Goal: Transaction & Acquisition: Purchase product/service

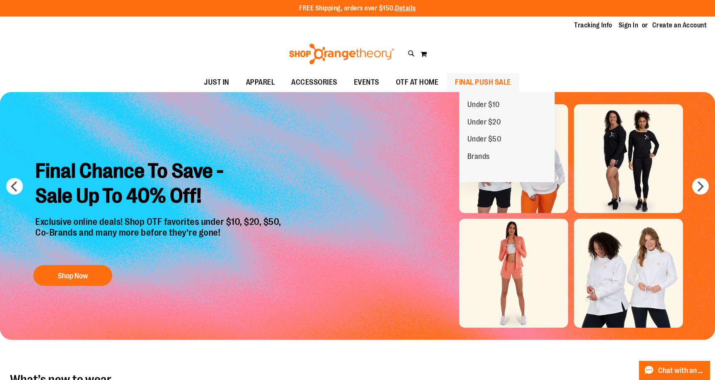
type input "**********"
click at [490, 81] on span "FINAL PUSH SALE" at bounding box center [483, 82] width 56 height 19
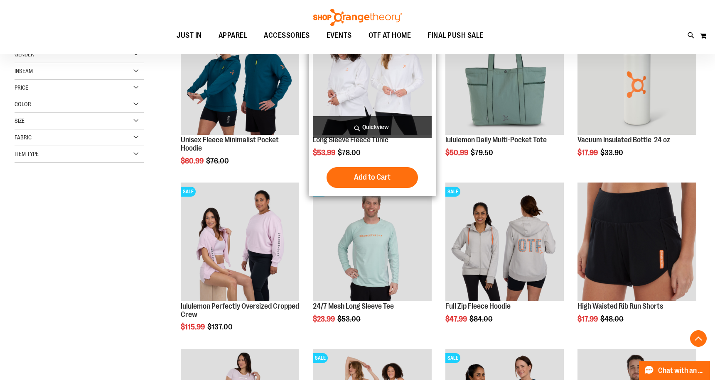
scroll to position [166, 0]
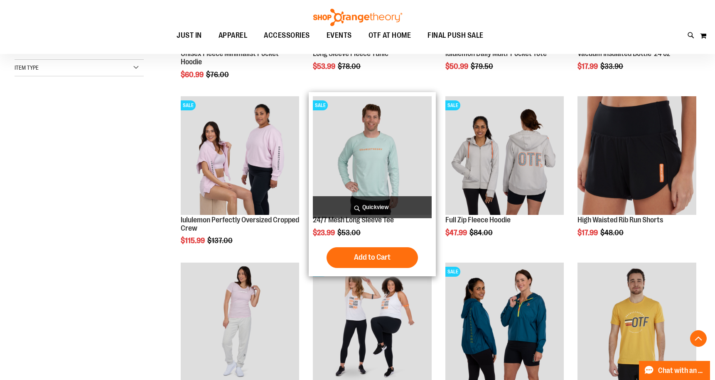
scroll to position [249, 0]
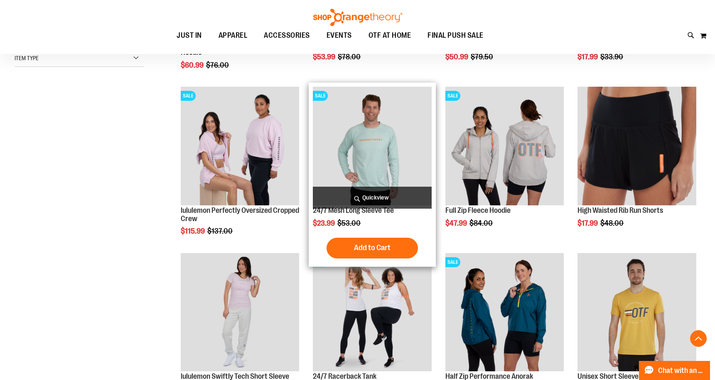
scroll to position [207, 0]
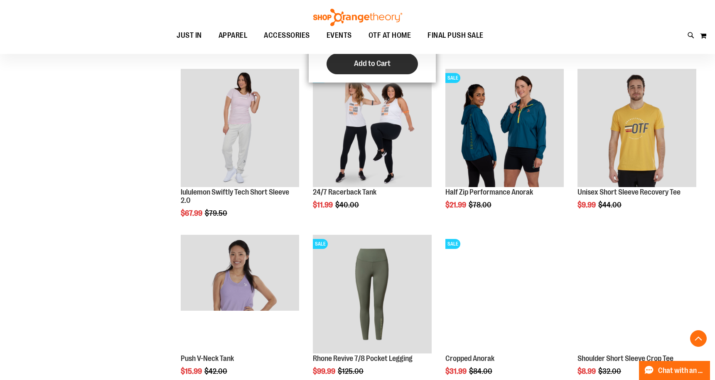
scroll to position [456, 0]
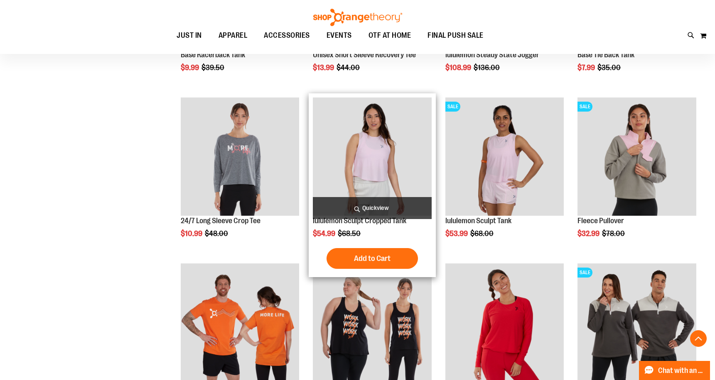
scroll to position [1079, 0]
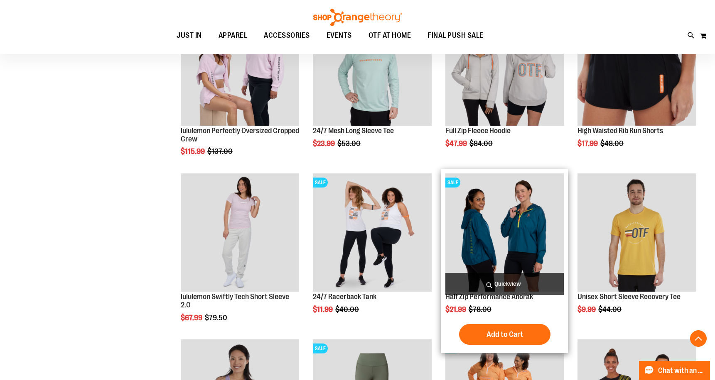
scroll to position [207, 0]
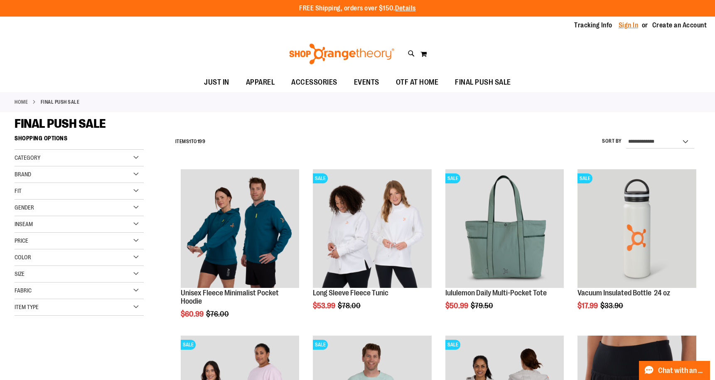
type input "**********"
click at [632, 24] on link "Sign In" at bounding box center [628, 25] width 20 height 9
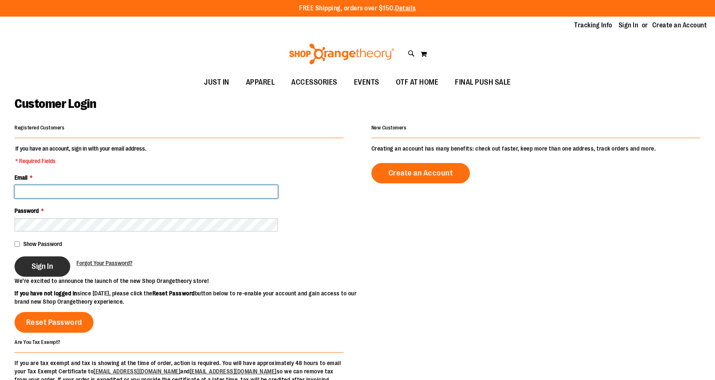
type input "**********"
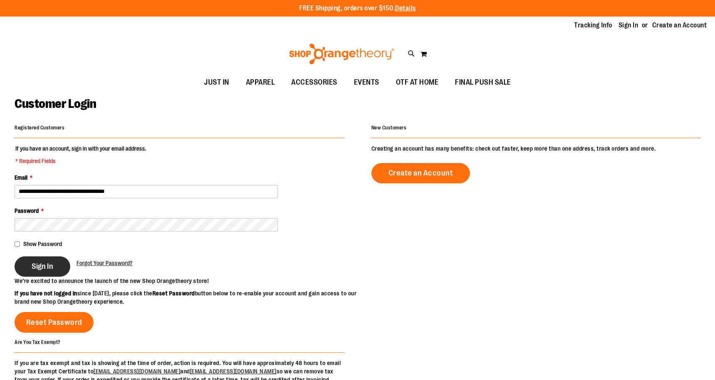
type input "**********"
click at [42, 265] on span "Sign In" at bounding box center [43, 266] width 22 height 9
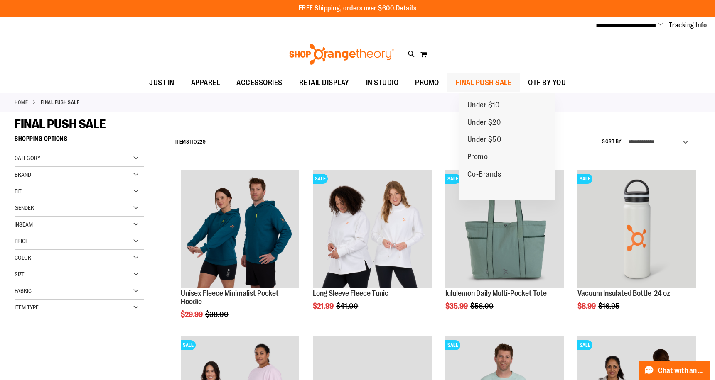
type input "**********"
click at [512, 85] on span "FINAL PUSH SALE" at bounding box center [484, 83] width 56 height 19
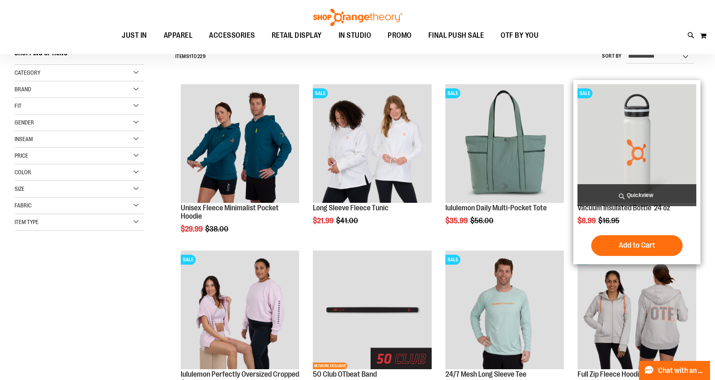
scroll to position [124, 0]
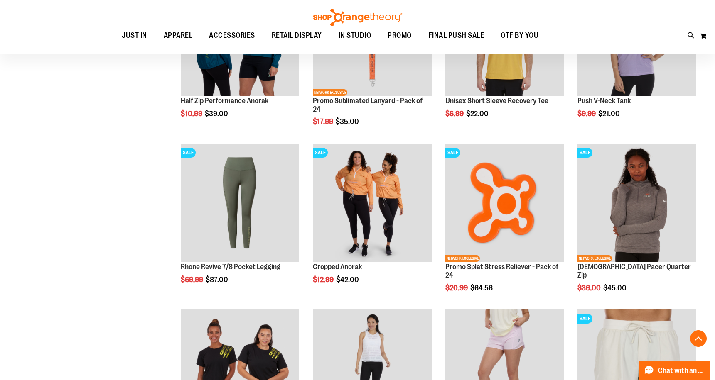
scroll to position [789, 0]
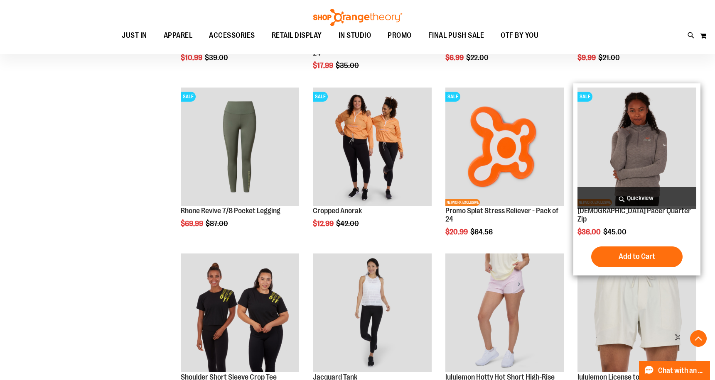
scroll to position [789, 0]
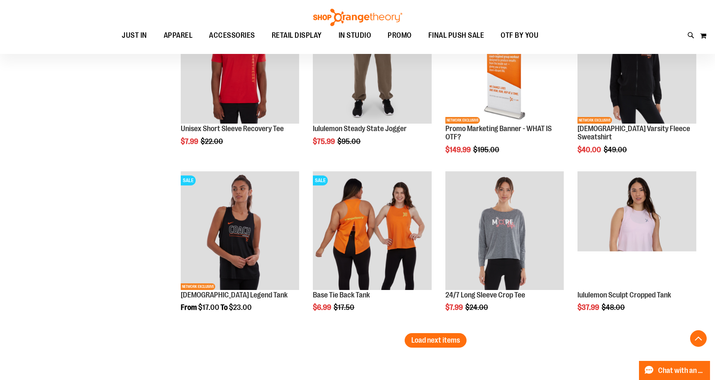
scroll to position [1370, 0]
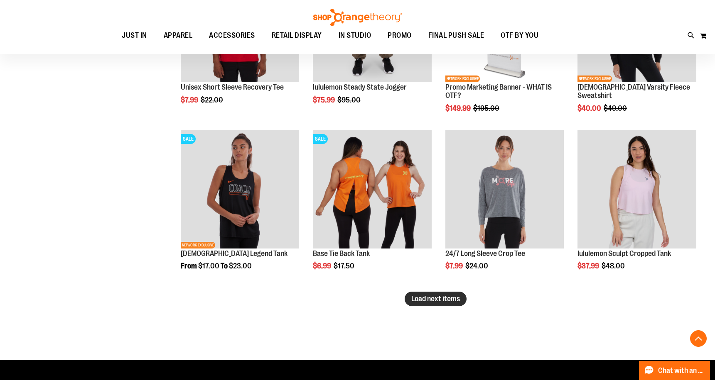
type input "**********"
click at [446, 301] on span "Load next items" at bounding box center [435, 299] width 49 height 8
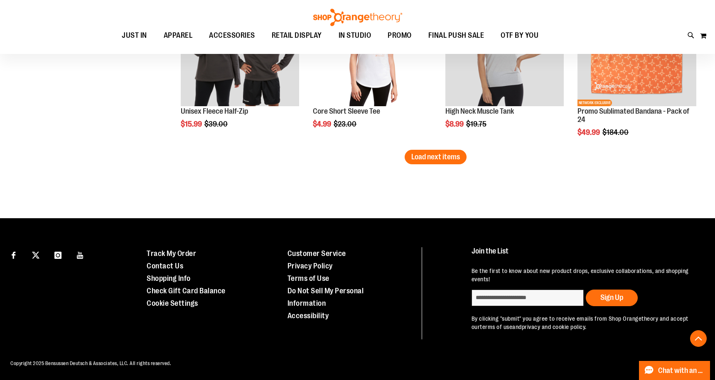
scroll to position [2012, 0]
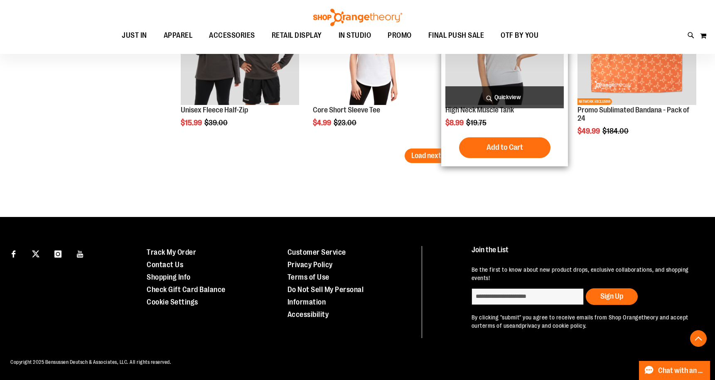
click at [457, 152] on div "Add to Cart In stock" at bounding box center [504, 147] width 119 height 21
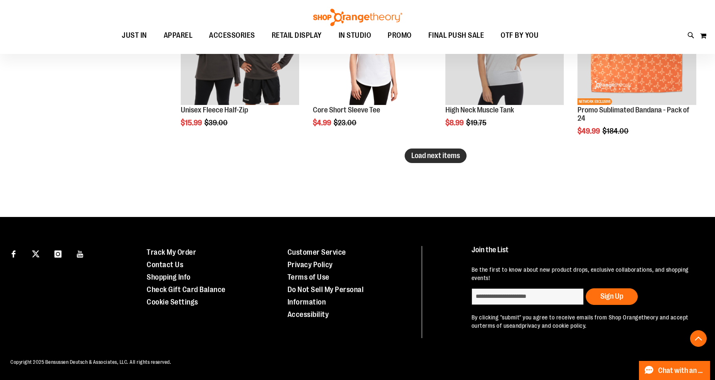
click at [419, 154] on span "Load next items" at bounding box center [435, 156] width 49 height 8
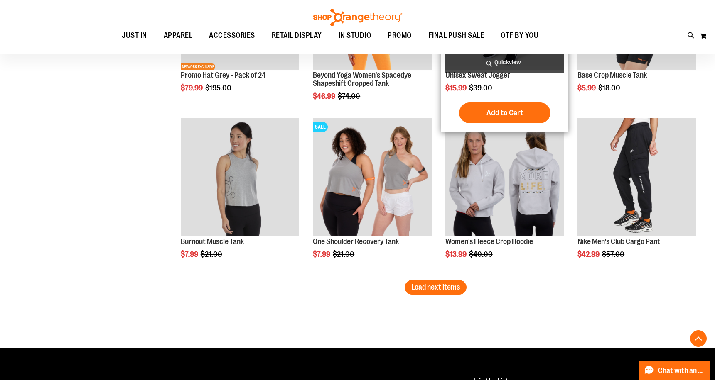
scroll to position [2386, 0]
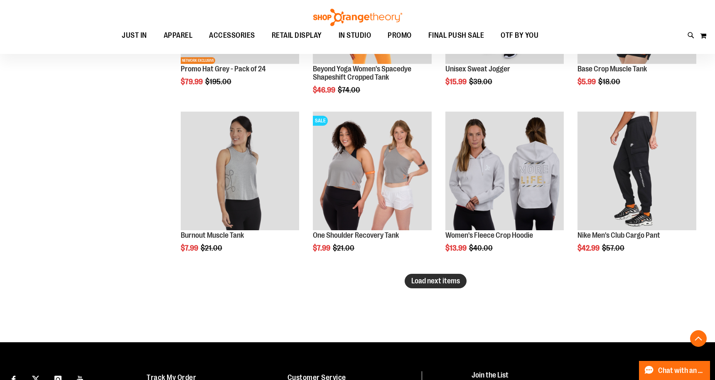
click at [460, 283] on span "Load next items" at bounding box center [435, 281] width 49 height 8
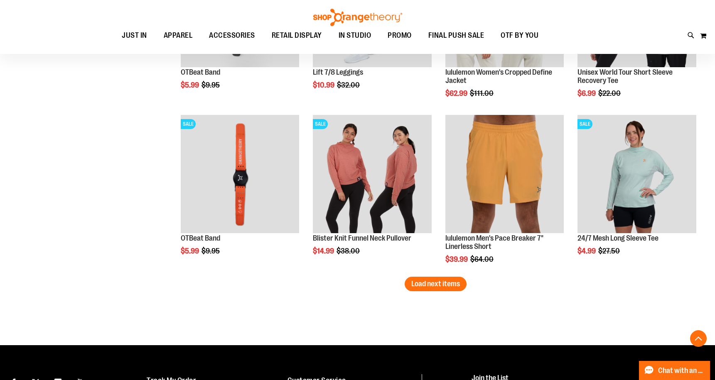
scroll to position [2884, 0]
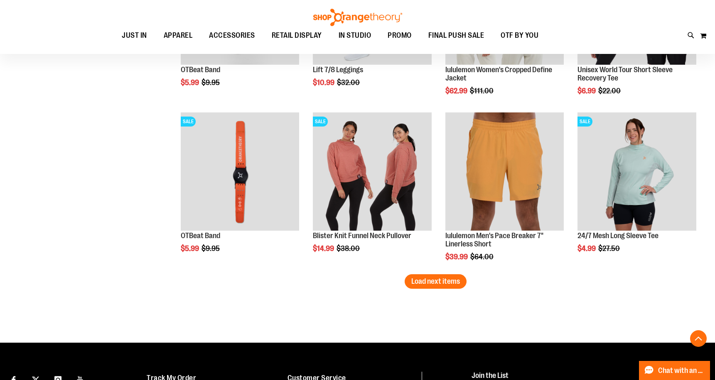
click at [420, 281] on span "Load next items" at bounding box center [435, 281] width 49 height 8
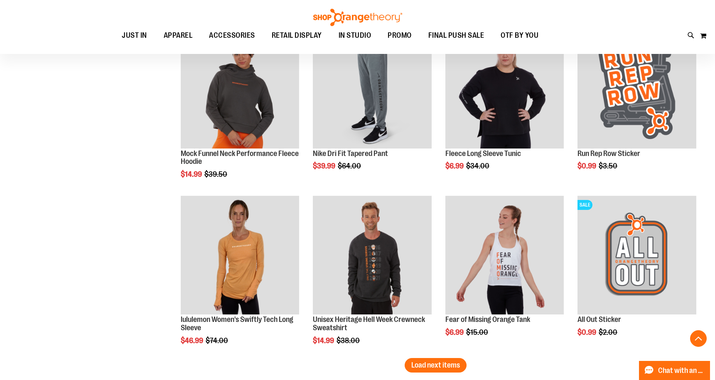
scroll to position [3341, 0]
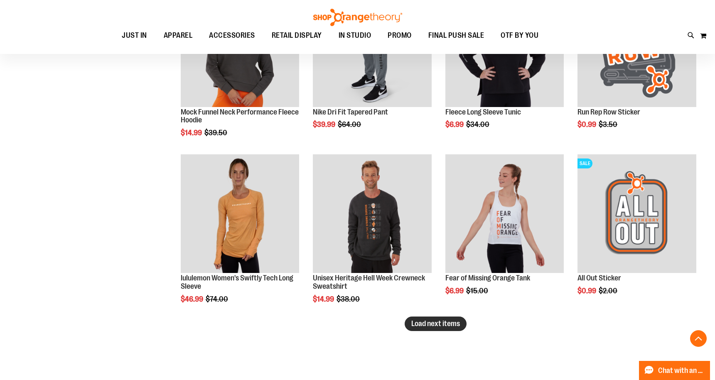
click at [450, 319] on button "Load next items" at bounding box center [435, 324] width 62 height 15
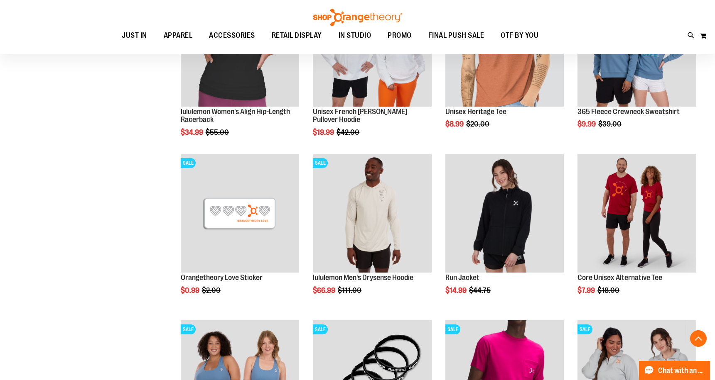
scroll to position [3881, 0]
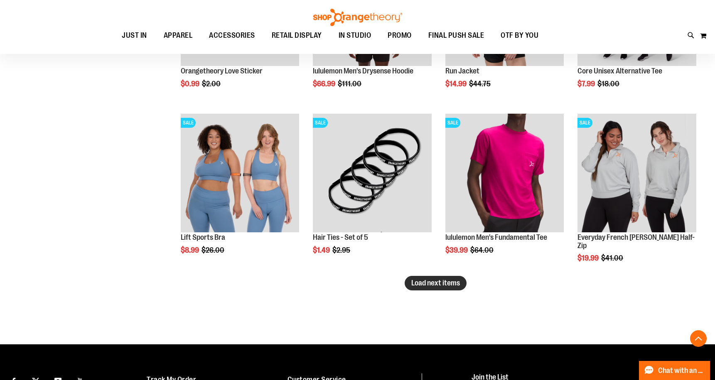
click at [453, 284] on span "Load next items" at bounding box center [435, 283] width 49 height 8
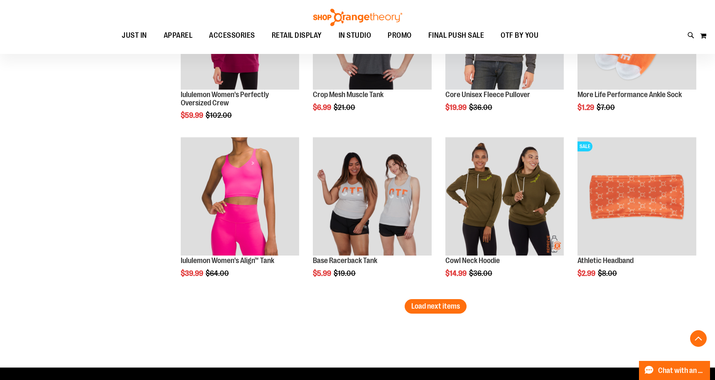
scroll to position [4379, 0]
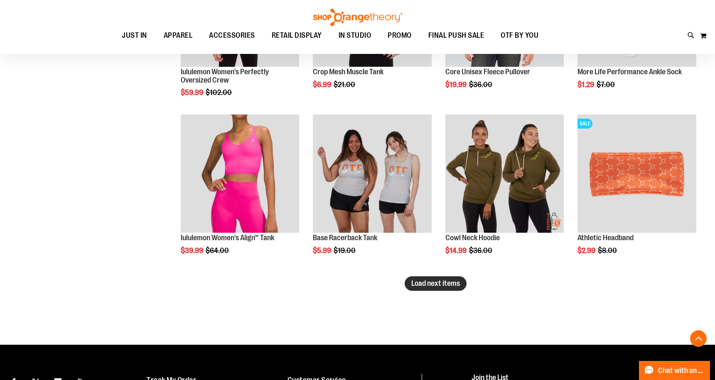
click at [464, 285] on button "Load next items" at bounding box center [435, 284] width 62 height 15
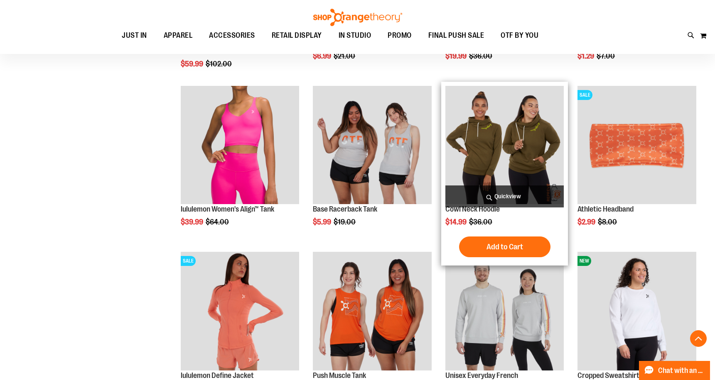
scroll to position [4421, 0]
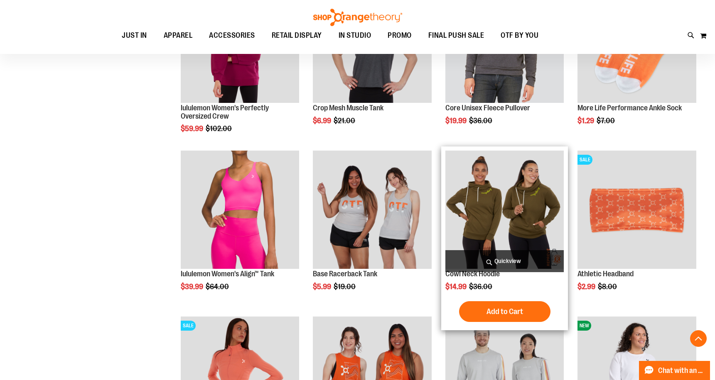
scroll to position [4213, 0]
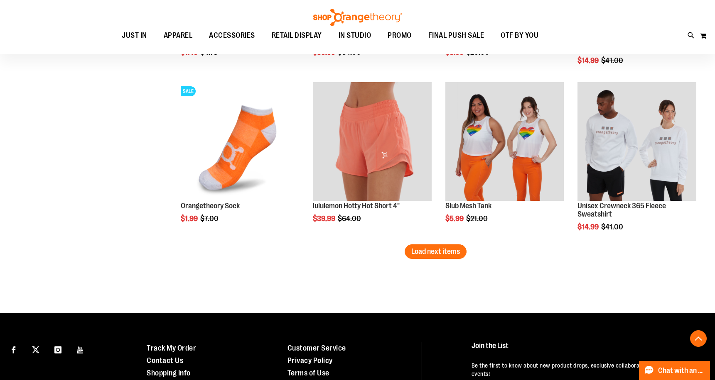
scroll to position [4961, 0]
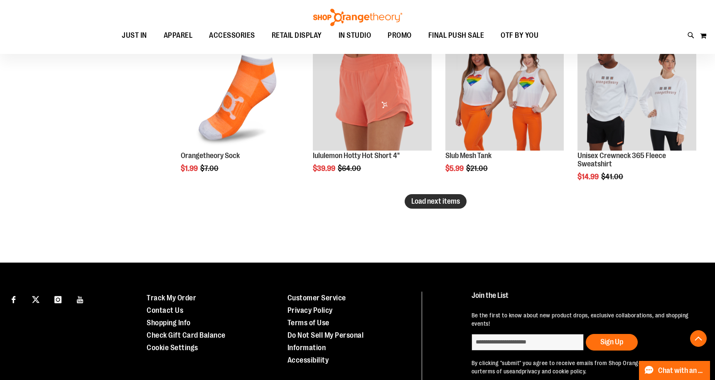
click at [457, 204] on span "Load next items" at bounding box center [435, 201] width 49 height 8
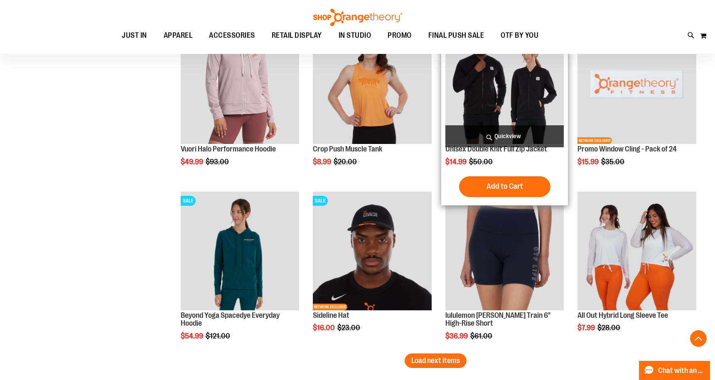
scroll to position [5376, 0]
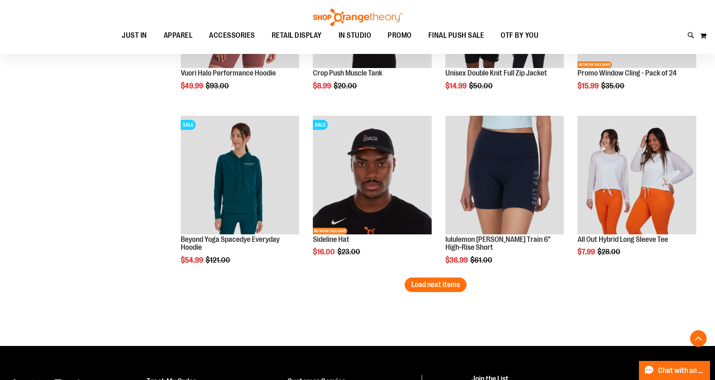
click at [453, 289] on span "Load next items" at bounding box center [435, 285] width 49 height 8
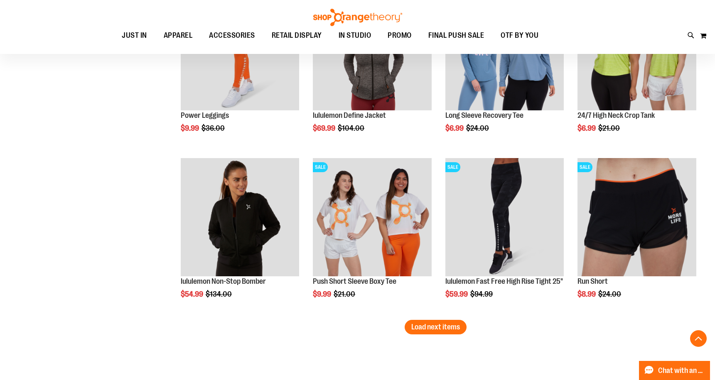
scroll to position [5874, 0]
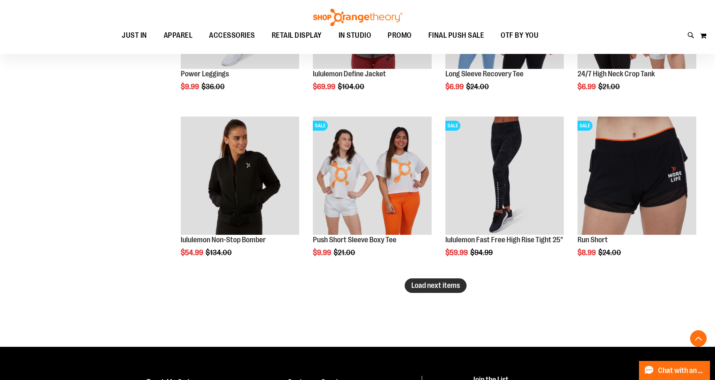
click at [417, 289] on span "Load next items" at bounding box center [435, 286] width 49 height 8
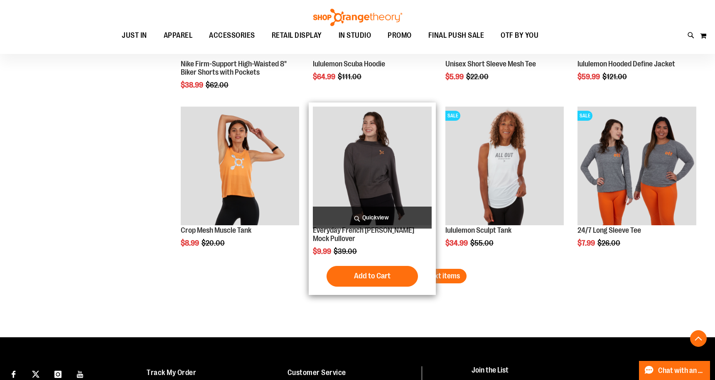
scroll to position [6373, 0]
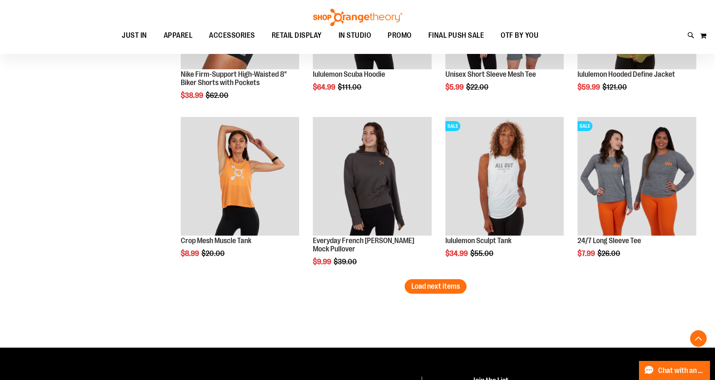
click at [443, 283] on span "Load next items" at bounding box center [435, 286] width 49 height 8
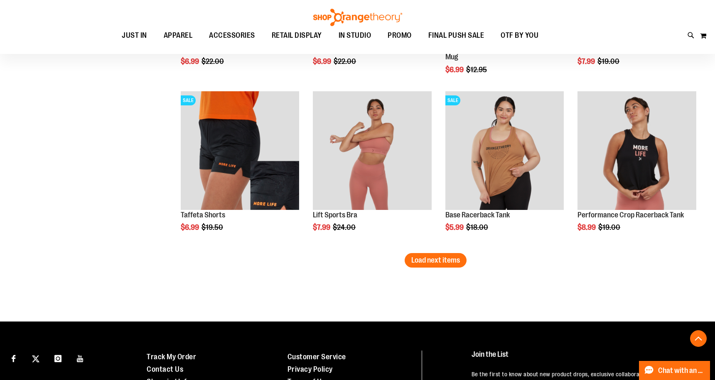
scroll to position [6913, 0]
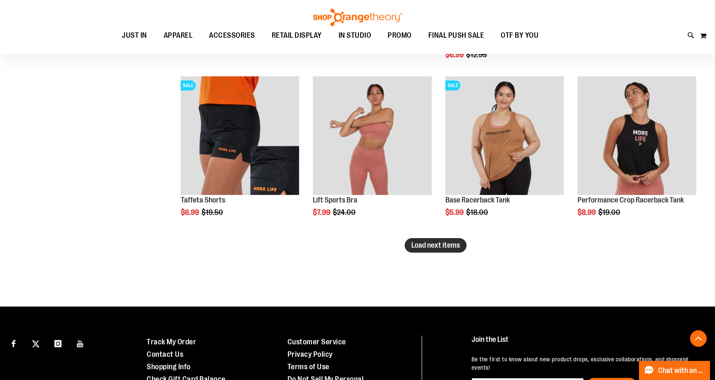
click at [460, 242] on span "Load next items" at bounding box center [435, 245] width 49 height 8
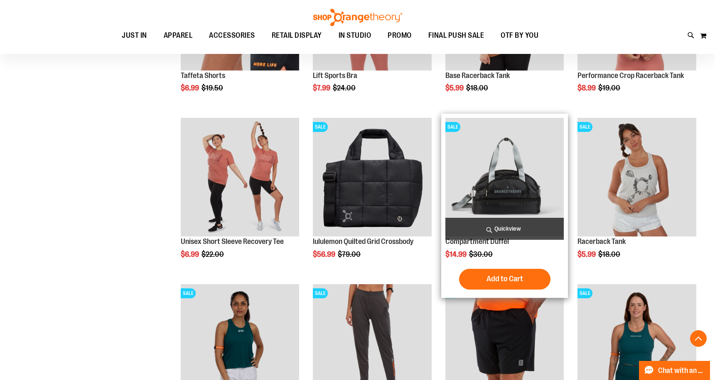
scroll to position [7079, 0]
